Goal: Task Accomplishment & Management: Complete application form

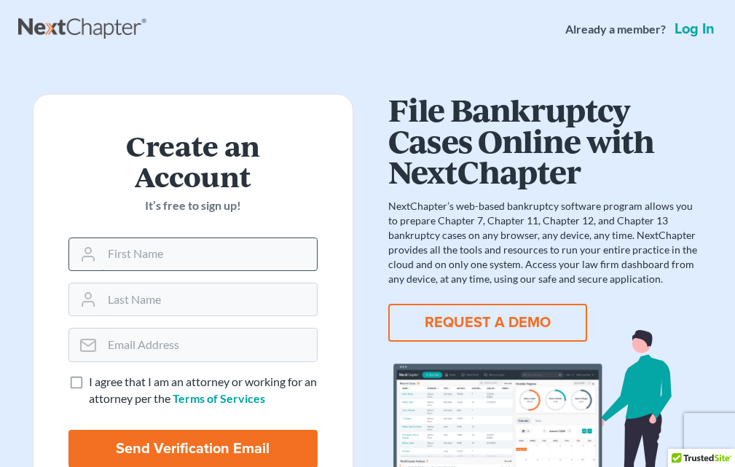
click at [167, 246] on input "text" at bounding box center [209, 254] width 215 height 32
click at [164, 261] on input "text" at bounding box center [209, 254] width 215 height 32
click at [89, 385] on label "I agree that I am an attorney or working for an attorney per the Terms of Servi…" at bounding box center [203, 391] width 229 height 34
click at [95, 383] on input "I agree that I am an attorney or working for an attorney per the Terms of Servi…" at bounding box center [99, 378] width 9 height 9
checkbox input "true"
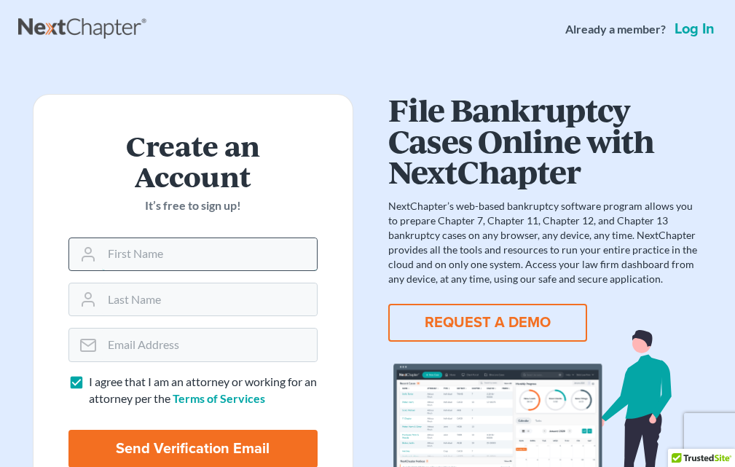
click at [168, 246] on input "text" at bounding box center [209, 254] width 215 height 32
type input "[PERSON_NAME]"
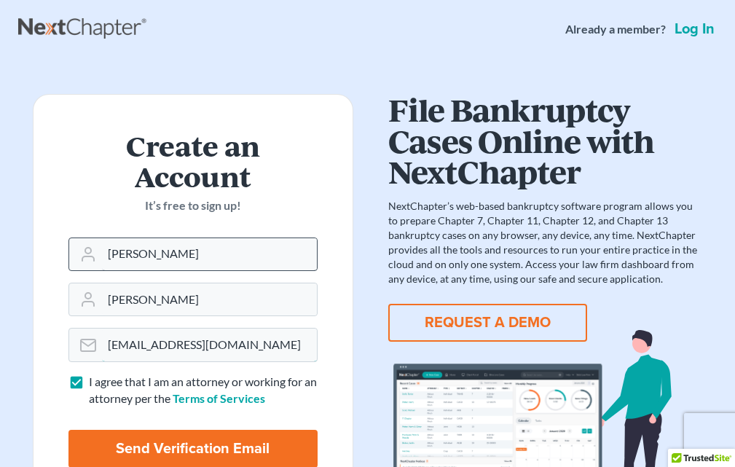
type input "[EMAIL_ADDRESS][DOMAIN_NAME]"
click at [68, 430] on input "Send Verification Email" at bounding box center [192, 449] width 249 height 38
type input "Thinking..."
